Goal: Task Accomplishment & Management: Manage account settings

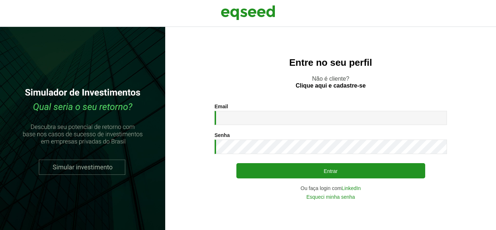
click at [448, 94] on div "Entre no seu perfil Não é cliente? Clique aqui e cadastre-se Email * Digite seu…" at bounding box center [330, 128] width 331 height 203
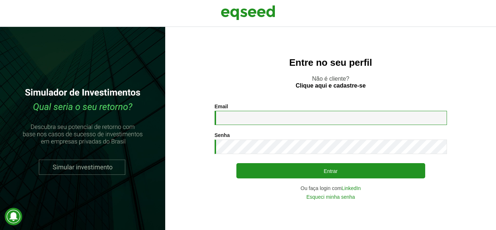
type input "**********"
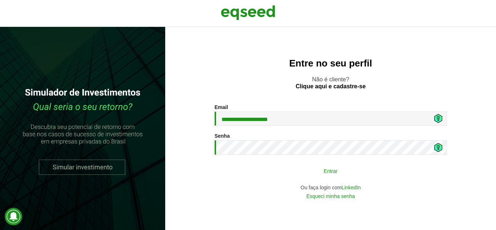
click at [326, 172] on button "Entrar" at bounding box center [330, 171] width 189 height 14
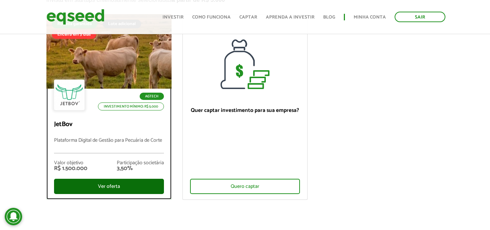
click at [102, 187] on div "Ver oferta" at bounding box center [109, 186] width 110 height 15
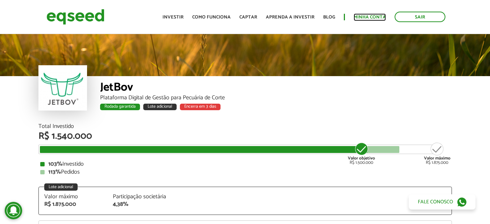
click at [369, 15] on link "Minha conta" at bounding box center [370, 17] width 32 height 5
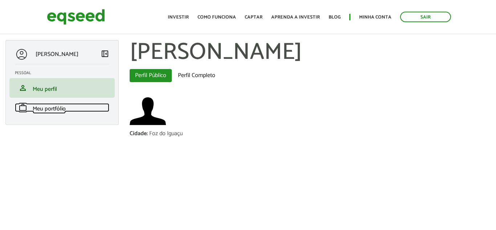
click at [60, 108] on span "Meu portfólio" at bounding box center [49, 109] width 33 height 10
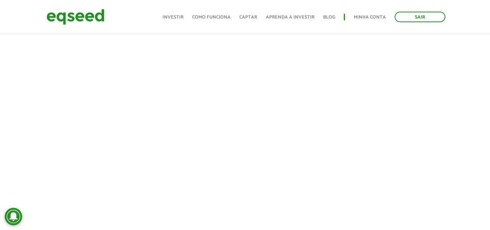
scroll to position [327, 0]
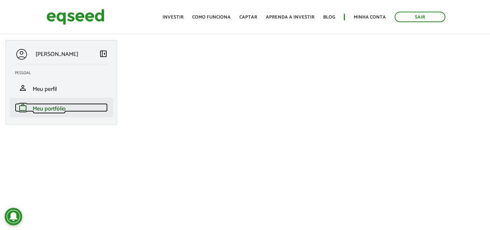
click at [46, 106] on span "Meu portfólio" at bounding box center [49, 109] width 33 height 10
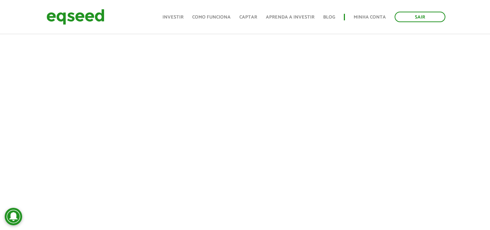
scroll to position [327, 0]
